Goal: Information Seeking & Learning: Learn about a topic

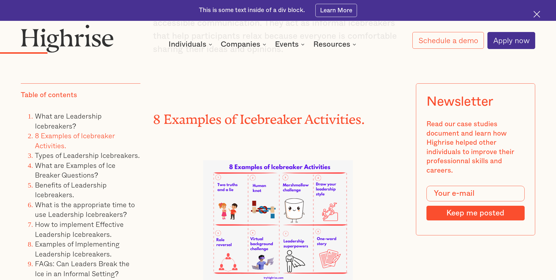
scroll to position [1456, 0]
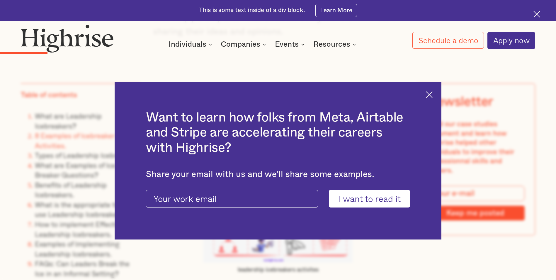
click at [433, 92] on img at bounding box center [429, 94] width 7 height 7
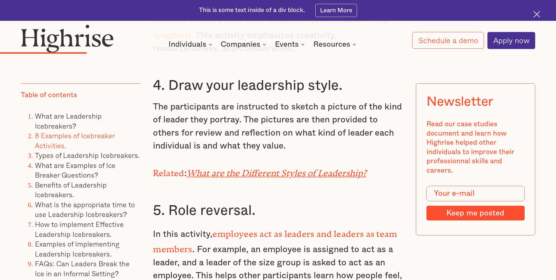
scroll to position [2042, 0]
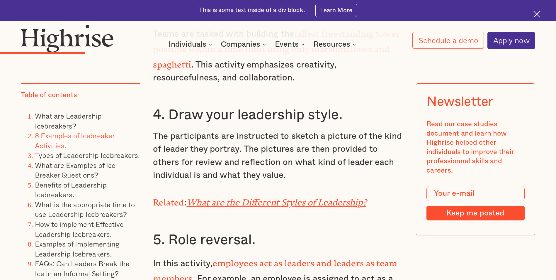
click at [275, 197] on em "What are the Different Styles of Leadership?" at bounding box center [277, 200] width 180 height 6
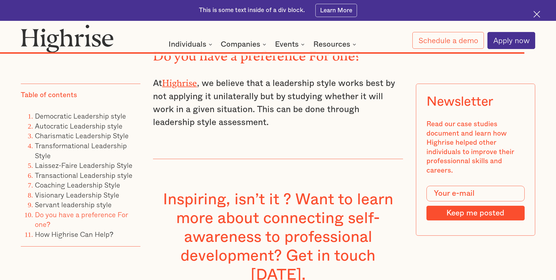
scroll to position [7240, 0]
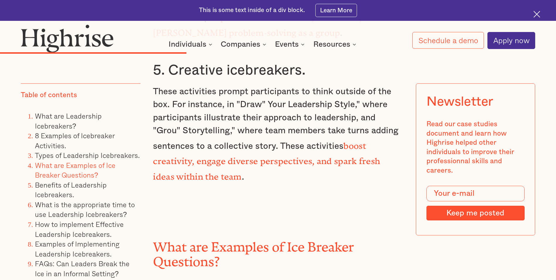
scroll to position [3566, 0]
